Goal: Information Seeking & Learning: Check status

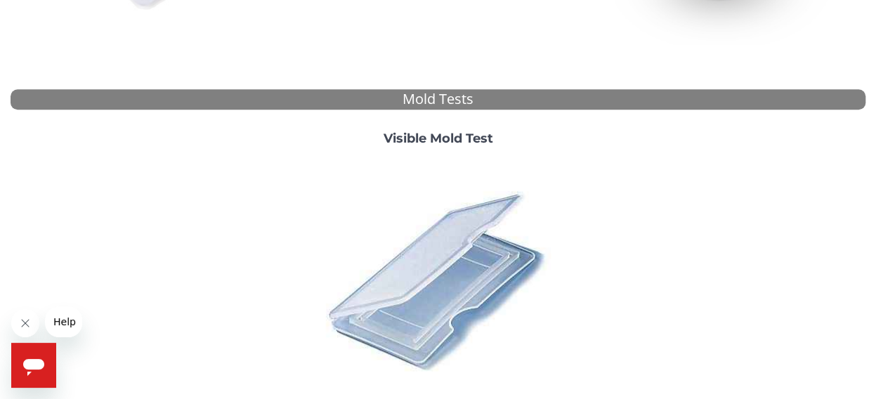
scroll to position [525, 0]
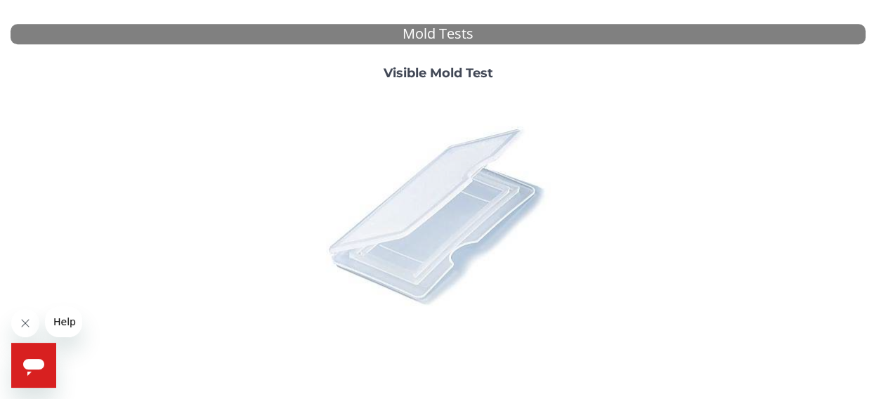
click at [396, 219] on img at bounding box center [438, 215] width 246 height 246
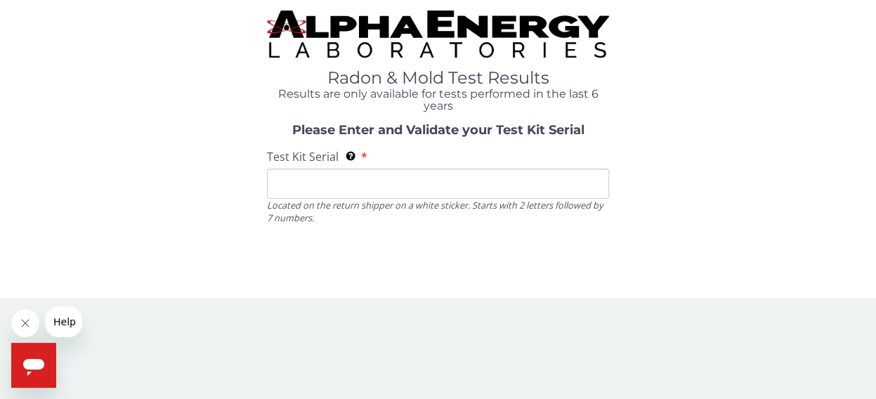
scroll to position [0, 0]
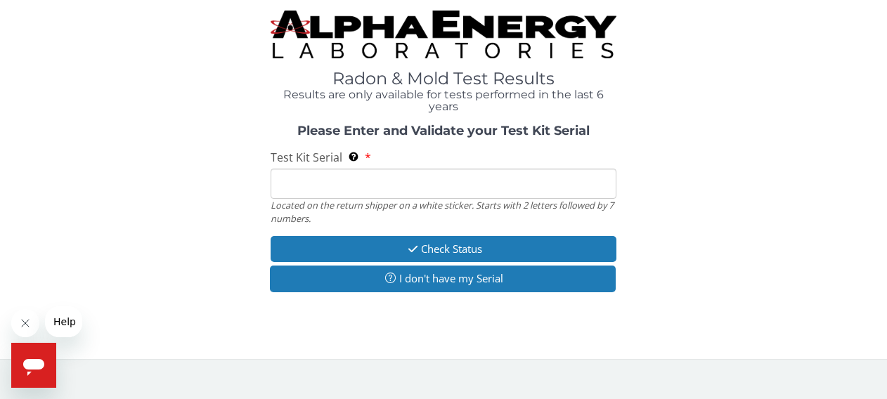
click at [373, 188] on input "Test Kit Serial Located on the return shipper on a white sticker. Starts with 2…" at bounding box center [444, 184] width 346 height 30
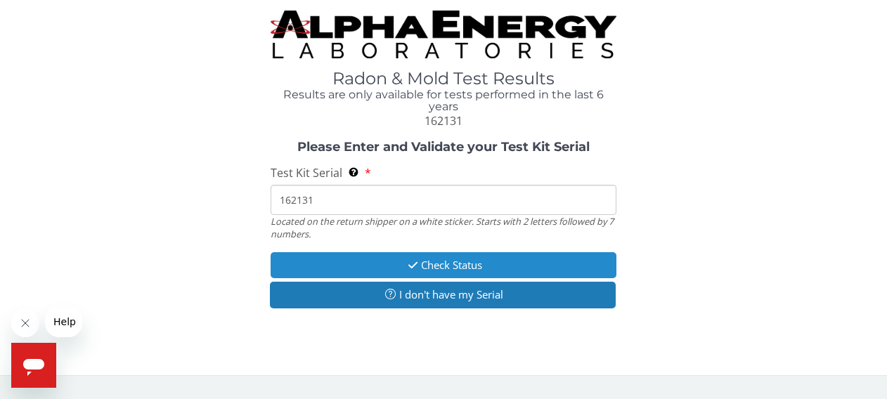
click at [479, 266] on button "Check Status" at bounding box center [444, 265] width 346 height 26
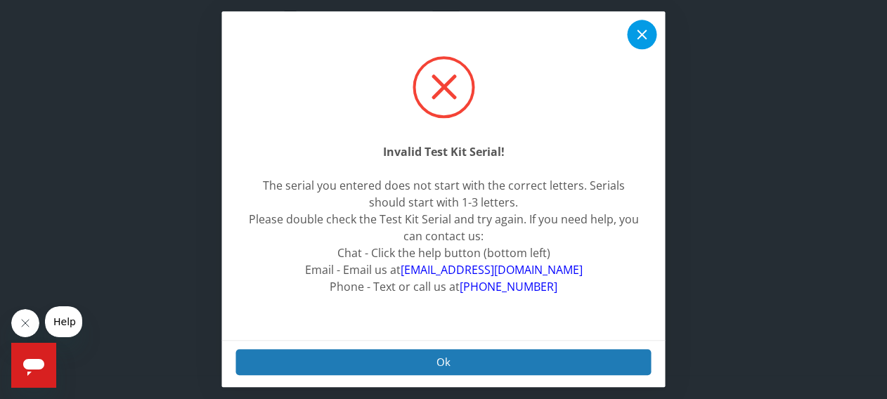
click at [647, 34] on icon at bounding box center [642, 35] width 17 height 17
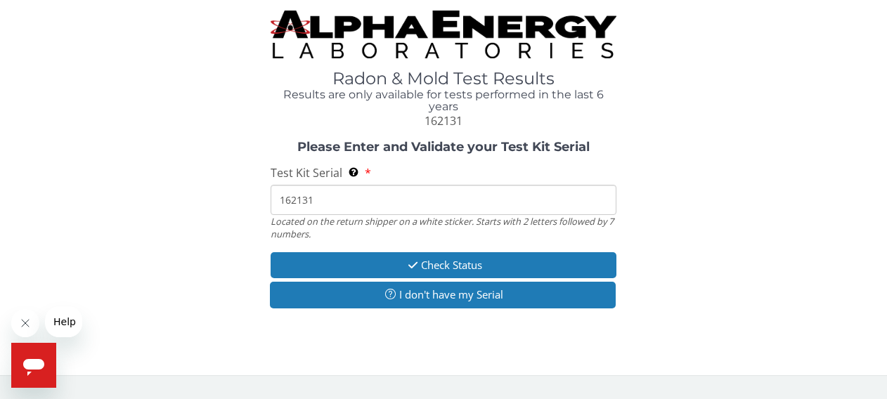
drag, startPoint x: 278, startPoint y: 201, endPoint x: 693, endPoint y: 238, distance: 416.2
click at [693, 238] on div "Please Enter and Validate your Test Kit Serial Test Kit Serial Located on the r…" at bounding box center [444, 226] width 866 height 171
click at [686, 27] on div "Radon & Mold Test Results Results are only available for tests performed in the…" at bounding box center [444, 70] width 866 height 119
click at [301, 201] on input "ML" at bounding box center [444, 200] width 346 height 30
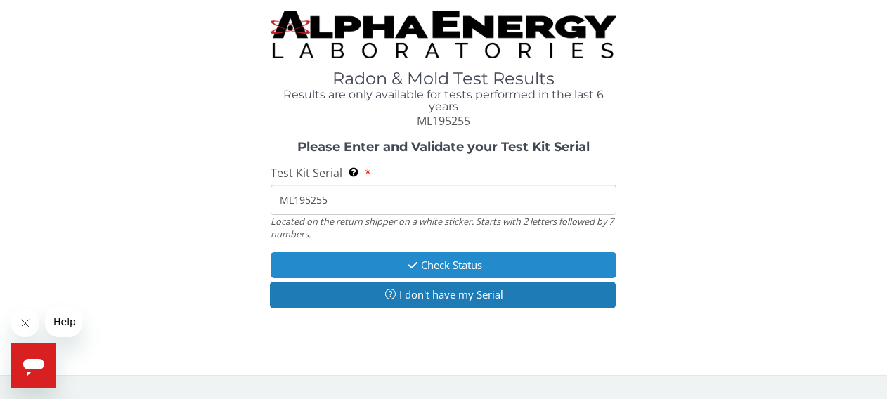
type input "ML195255"
click at [423, 265] on button "Check Status" at bounding box center [444, 265] width 346 height 26
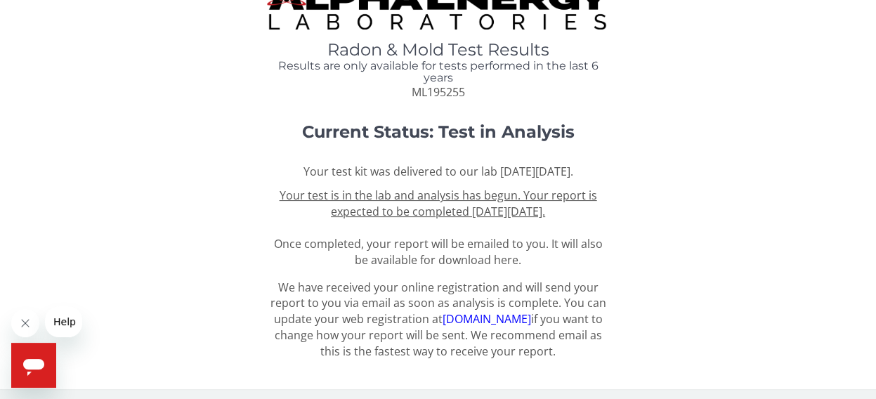
scroll to position [48, 0]
